Goal: Find specific page/section: Find specific page/section

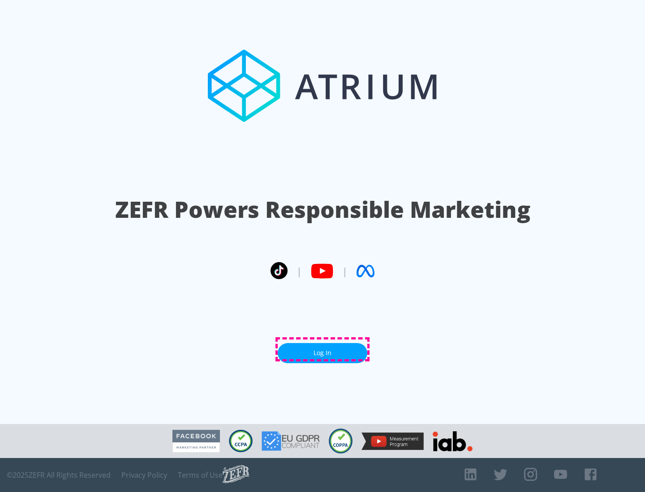
click at [322, 350] on link "Log In" at bounding box center [323, 353] width 90 height 20
